Goal: Task Accomplishment & Management: Complete application form

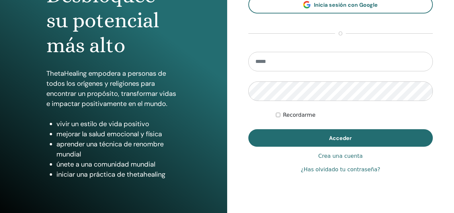
scroll to position [95, 0]
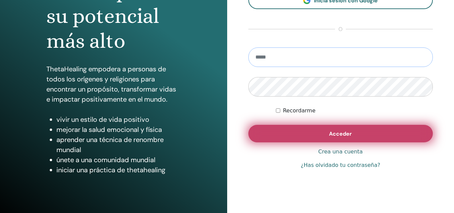
type input "**********"
click at [335, 133] on span "Acceder" at bounding box center [340, 133] width 23 height 7
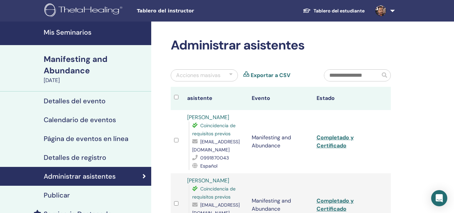
click at [80, 31] on h4 "Mis Seminarios" at bounding box center [96, 32] width 104 height 8
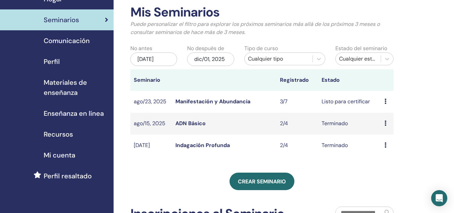
scroll to position [33, 0]
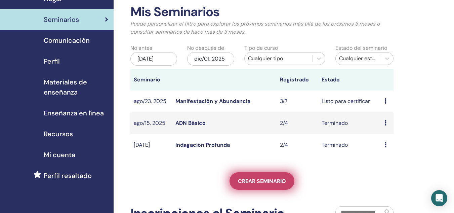
click at [272, 179] on span "Crear seminario" at bounding box center [262, 181] width 48 height 7
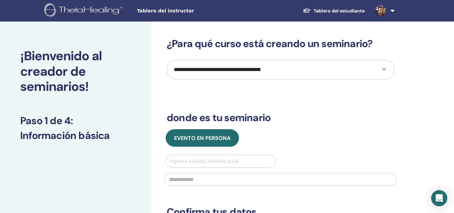
click at [385, 67] on select "**********" at bounding box center [281, 70] width 228 height 20
select select "*"
click at [167, 60] on select "**********" at bounding box center [281, 70] width 228 height 20
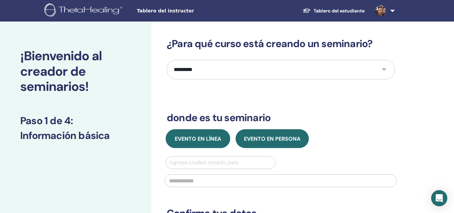
click at [204, 141] on span "Evento en línea" at bounding box center [198, 138] width 46 height 7
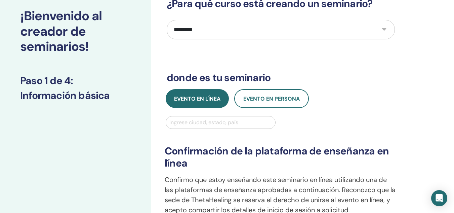
scroll to position [42, 0]
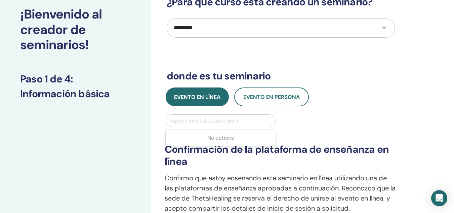
click at [209, 122] on div at bounding box center [221, 120] width 103 height 9
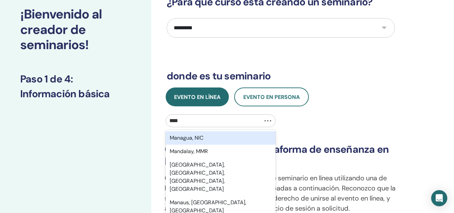
type input "*****"
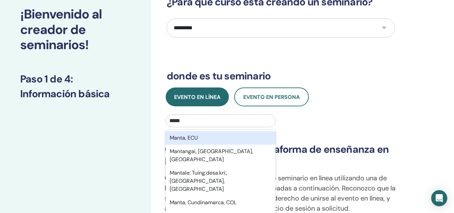
click at [177, 141] on div "Manta, ECU" at bounding box center [221, 137] width 110 height 13
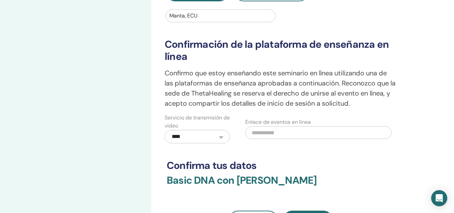
scroll to position [170, 0]
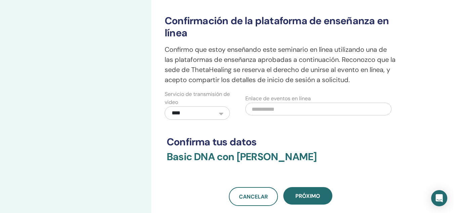
click at [307, 105] on input "text" at bounding box center [319, 109] width 146 height 13
paste input "**********"
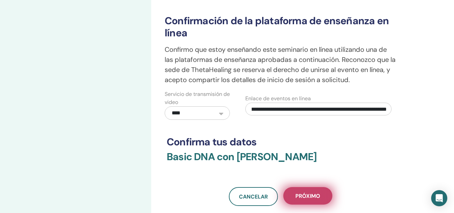
type input "**********"
click at [320, 192] on span "próximo" at bounding box center [308, 195] width 25 height 7
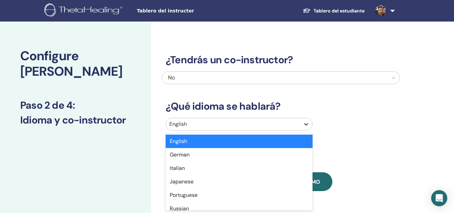
click at [304, 124] on icon at bounding box center [306, 124] width 7 height 7
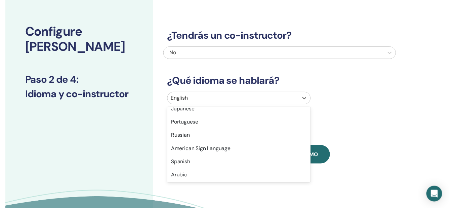
scroll to position [47, 0]
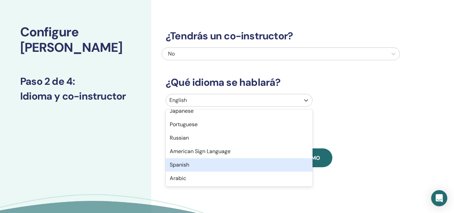
click at [195, 165] on div "Spanish" at bounding box center [239, 164] width 147 height 13
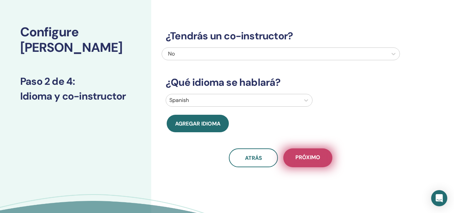
click at [304, 157] on span "próximo" at bounding box center [308, 158] width 25 height 8
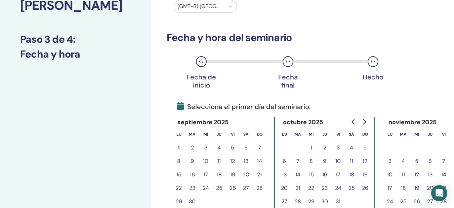
scroll to position [66, 0]
click at [233, 146] on button "5" at bounding box center [232, 147] width 13 height 13
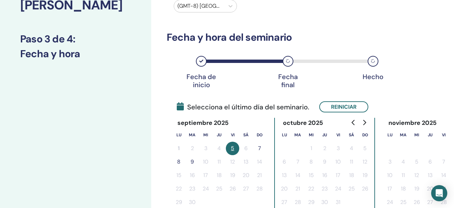
click at [259, 147] on button "7" at bounding box center [259, 148] width 13 height 13
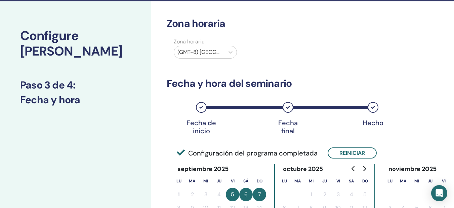
scroll to position [0, 0]
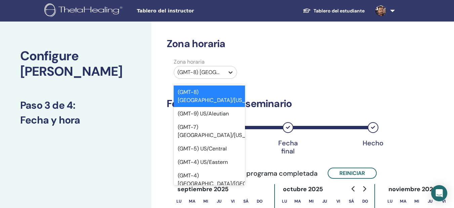
click at [230, 71] on icon at bounding box center [230, 72] width 7 height 7
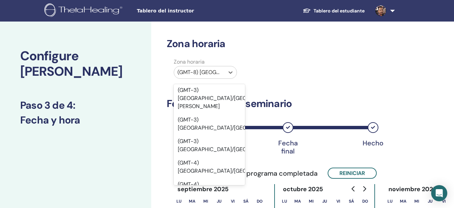
scroll to position [2249, 0]
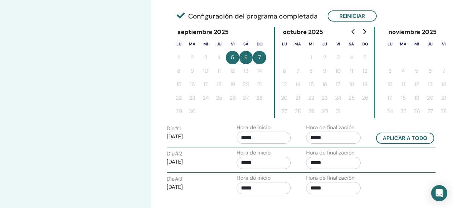
scroll to position [185, 0]
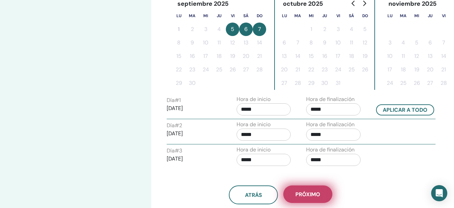
click at [324, 192] on button "próximo" at bounding box center [308, 193] width 49 height 17
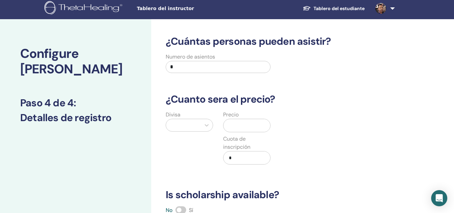
scroll to position [2, 0]
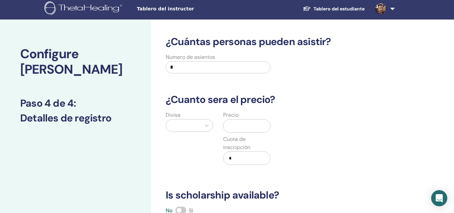
click at [179, 67] on input "*" at bounding box center [218, 67] width 105 height 12
type input "*"
click at [208, 123] on icon at bounding box center [206, 125] width 7 height 7
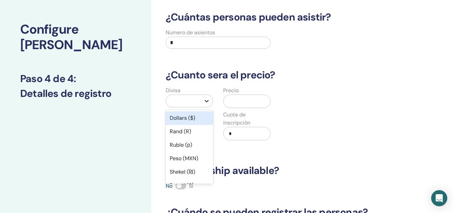
scroll to position [27, 0]
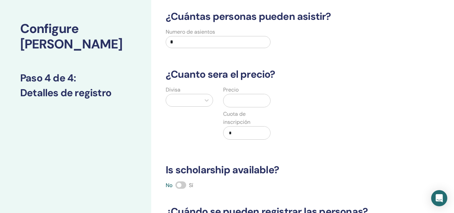
click at [178, 39] on input "*" at bounding box center [218, 42] width 105 height 12
type input "**"
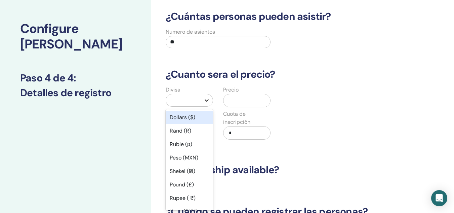
click at [203, 99] on icon at bounding box center [206, 100] width 7 height 7
click at [181, 117] on div "Dollars ($)" at bounding box center [189, 117] width 47 height 13
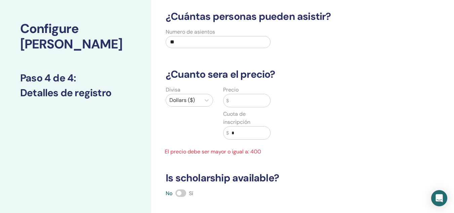
click at [234, 102] on input "text" at bounding box center [249, 100] width 41 height 13
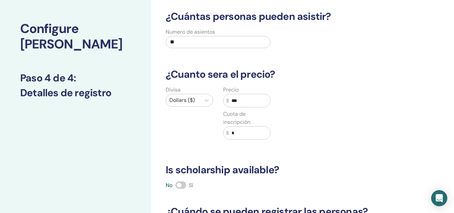
type input "***"
click at [238, 133] on input "*" at bounding box center [249, 132] width 41 height 13
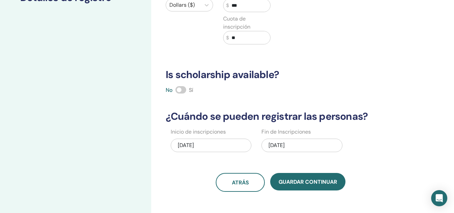
scroll to position [154, 0]
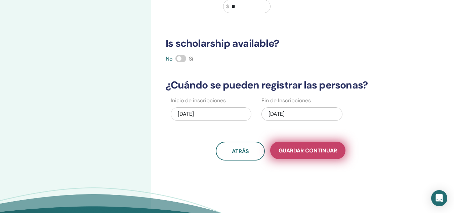
type input "**"
click at [315, 150] on span "Guardar Continuar" at bounding box center [308, 150] width 59 height 7
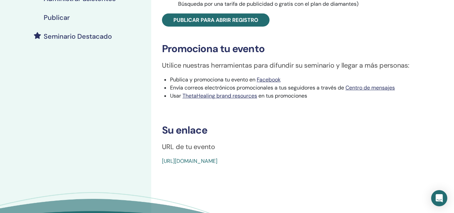
scroll to position [166, 0]
drag, startPoint x: 315, startPoint y: 157, endPoint x: 160, endPoint y: 159, distance: 154.7
click at [160, 159] on div "Basic DNA Tipo de evento Online Estado del evento No publicado Inscripciones 0/…" at bounding box center [302, 18] width 295 height 294
copy link "[URL][DOMAIN_NAME]"
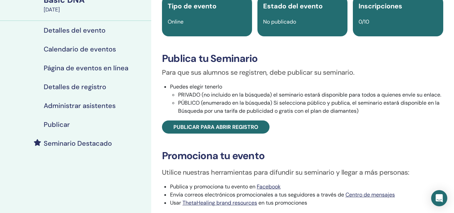
scroll to position [59, 0]
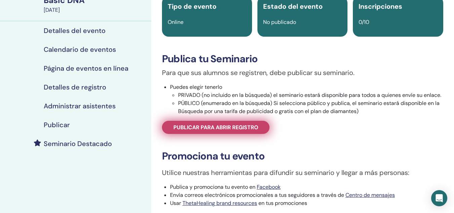
click at [240, 131] on link "Publicar para abrir registro" at bounding box center [216, 127] width 108 height 13
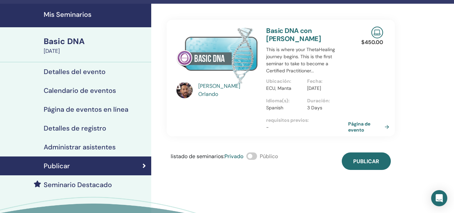
scroll to position [17, 0]
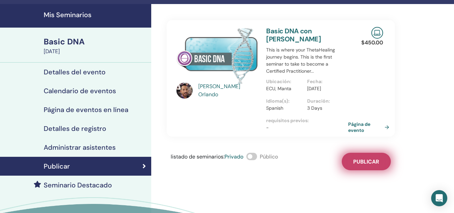
click at [370, 165] on span "Publicar" at bounding box center [366, 161] width 26 height 7
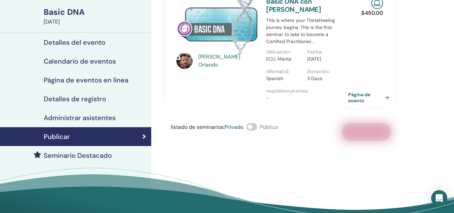
scroll to position [0, 0]
